Goal: Task Accomplishment & Management: Use online tool/utility

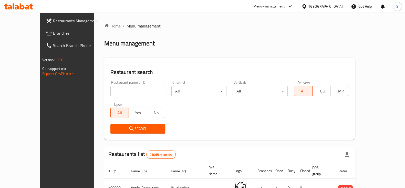
scroll to position [64, 0]
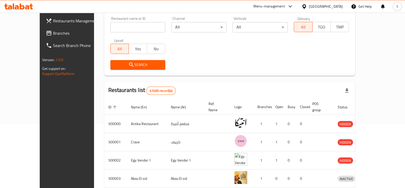
click at [110, 24] on input "search" at bounding box center [137, 27] width 55 height 10
type input "ghoneim"
click button "Search" at bounding box center [137, 64] width 55 height 9
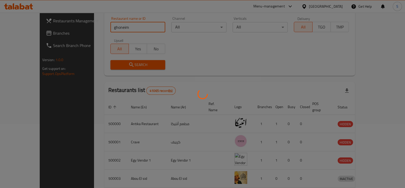
scroll to position [31, 0]
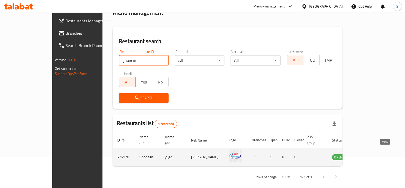
click at [365, 153] on icon "enhanced table" at bounding box center [362, 156] width 6 height 6
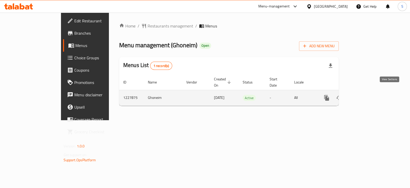
click at [367, 95] on icon "enhanced table" at bounding box center [363, 98] width 6 height 6
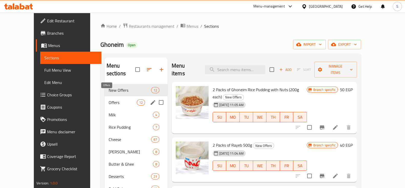
click at [109, 99] on span "Offers" at bounding box center [123, 102] width 28 height 6
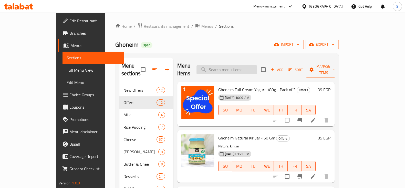
click at [237, 67] on input "search" at bounding box center [227, 69] width 60 height 9
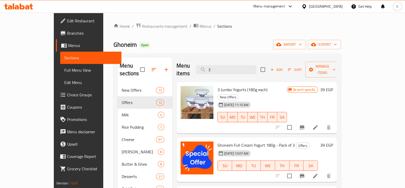
type input "3"
click at [271, 30] on div "Home / Restaurants management / Menus / Sections Ghoneim Open import export Men…" at bounding box center [227, 136] width 228 height 227
drag, startPoint x: 243, startPoint y: 64, endPoint x: 175, endPoint y: 64, distance: 68.4
click at [177, 64] on div "Menu items 3 Add Sort Manage items" at bounding box center [257, 69] width 160 height 24
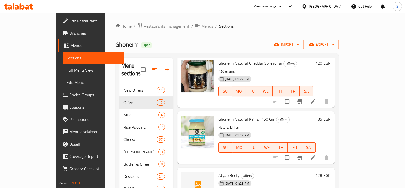
scroll to position [192, 0]
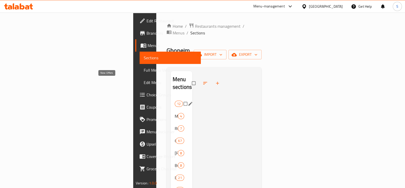
click at [175, 100] on span "New Offers" at bounding box center [175, 103] width 0 height 6
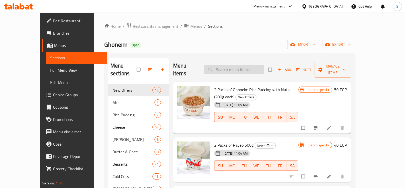
click at [258, 66] on input "search" at bounding box center [234, 69] width 60 height 9
paste input "I have a vendor Al Asdekaa Vendor ID: 614297 I had a complaint from the logisti…"
type input "I have a vendor Al Asdekaa Vendor ID: 614297 I had a complaint from the logisti…"
paste input "مخلل"
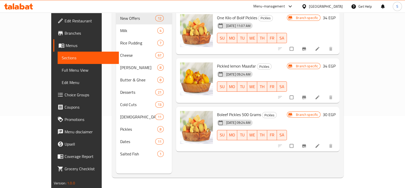
scroll to position [40, 0]
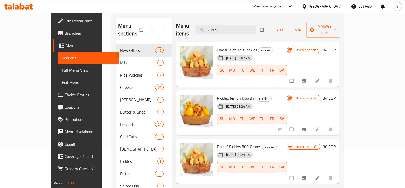
type input "مخلل"
click at [307, 78] on icon "Branch-specific-item" at bounding box center [304, 80] width 5 height 5
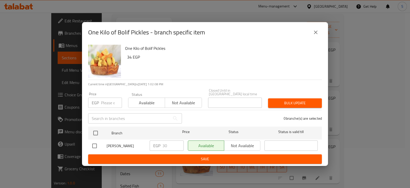
click at [316, 33] on icon "close" at bounding box center [316, 32] width 6 height 6
